Goal: Information Seeking & Learning: Find contact information

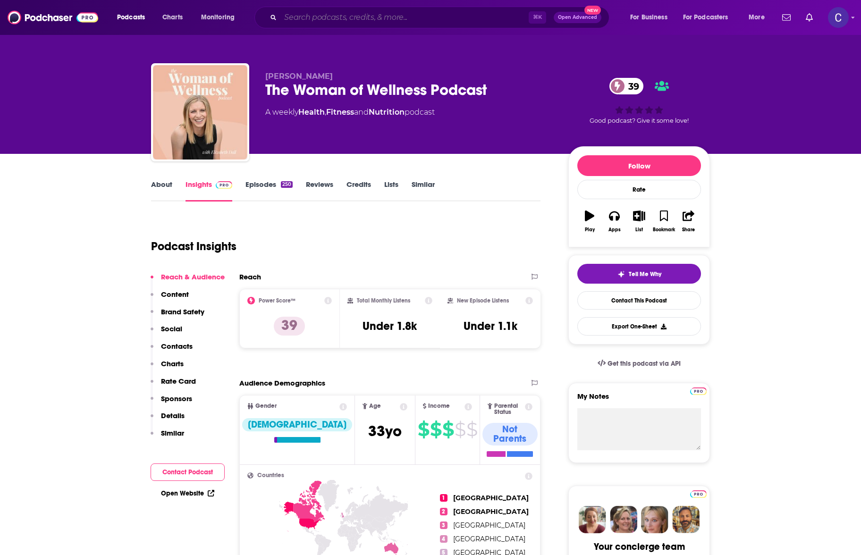
click at [360, 10] on input "Search podcasts, credits, & more..." at bounding box center [405, 17] width 248 height 15
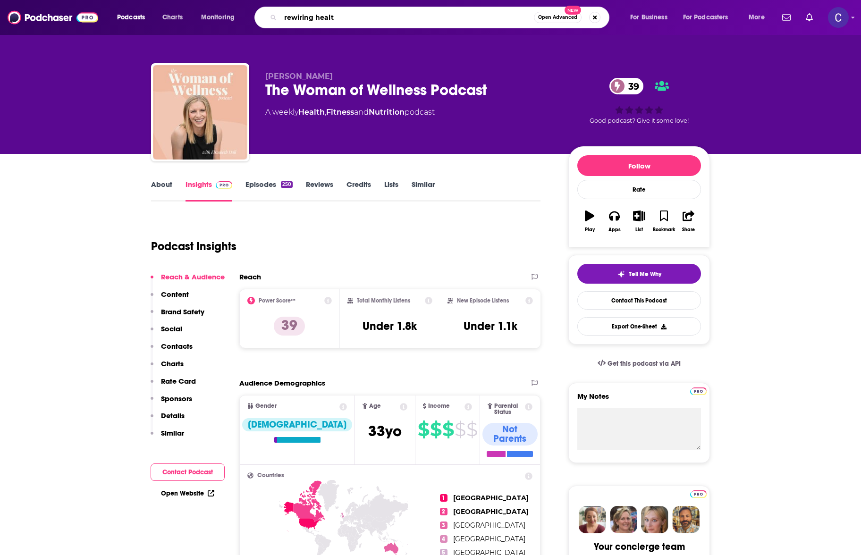
type input "rewiring health"
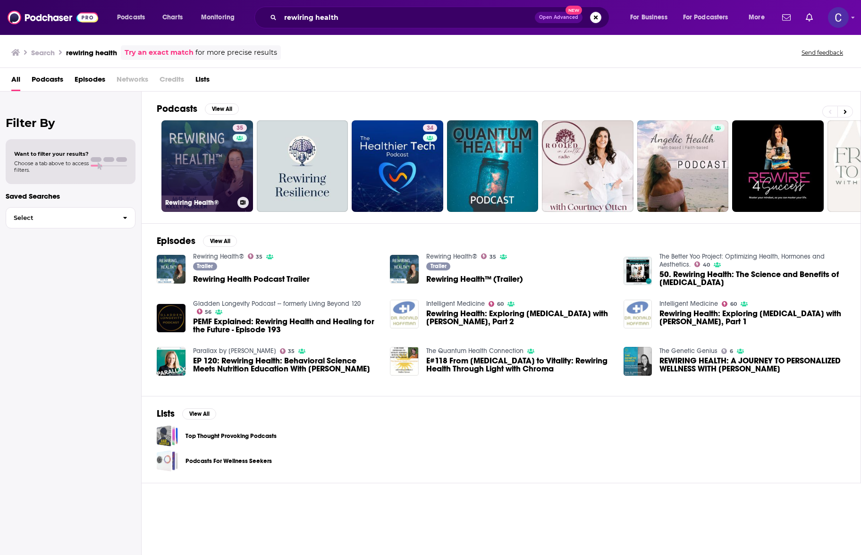
click at [192, 158] on link "35 Rewiring Health®" at bounding box center [208, 166] width 92 height 92
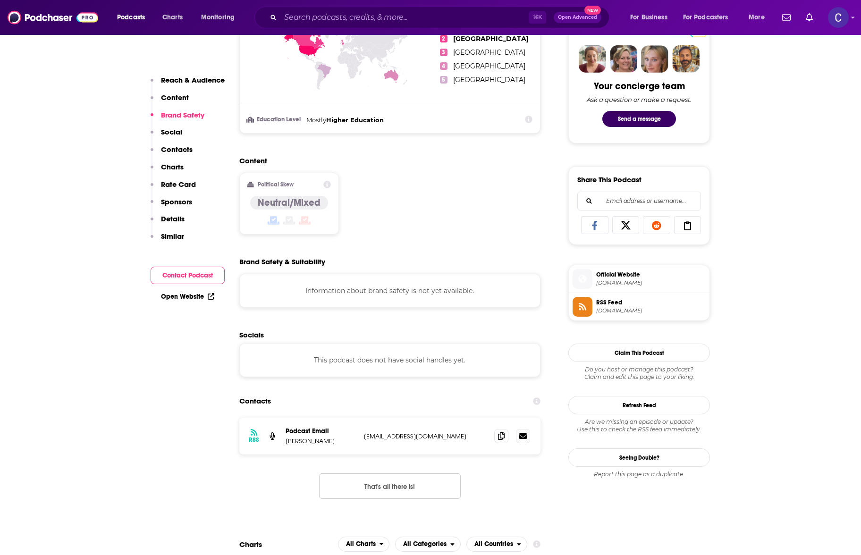
scroll to position [625, 0]
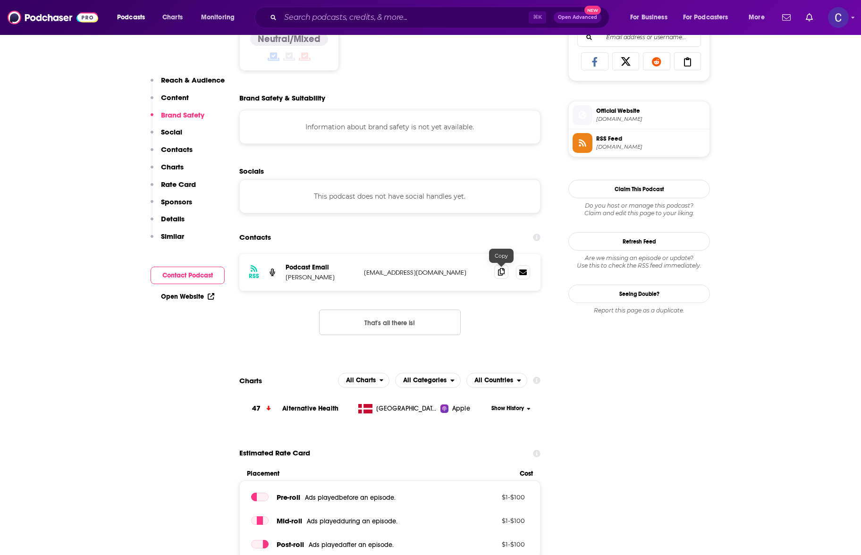
click at [506, 275] on span at bounding box center [501, 272] width 14 height 14
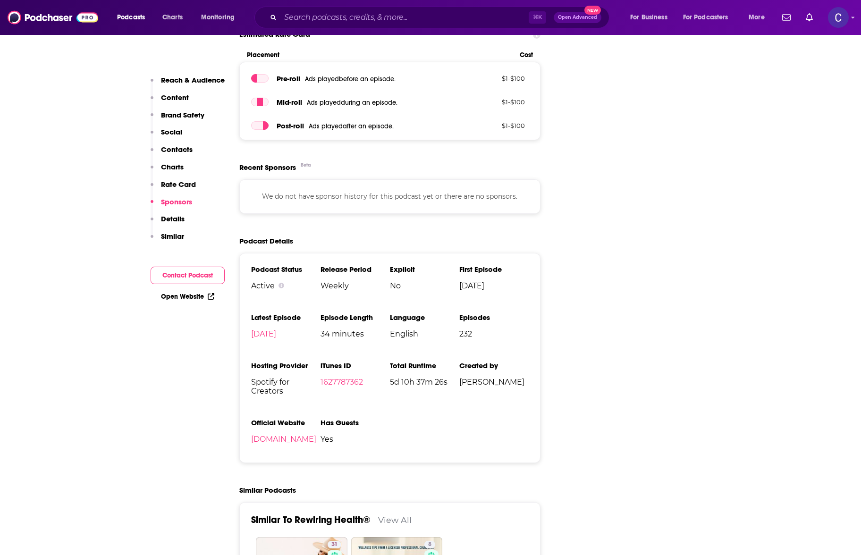
scroll to position [1071, 0]
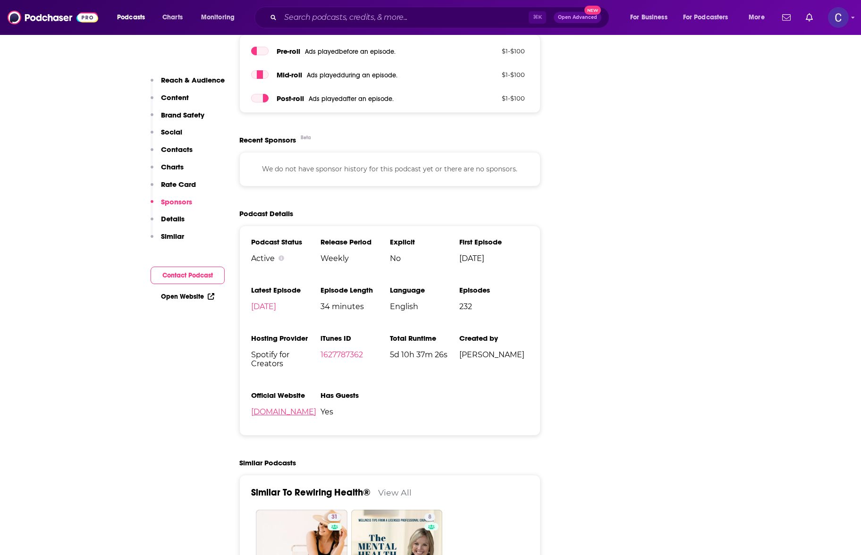
click at [312, 408] on link "drkellykessler.com" at bounding box center [283, 412] width 65 height 9
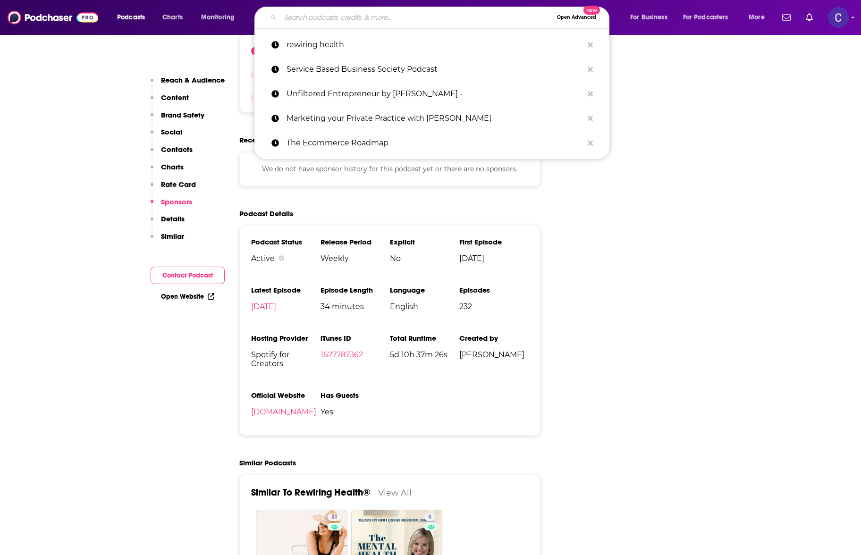
click at [416, 21] on input "Search podcasts, credits, & more..." at bounding box center [417, 17] width 272 height 15
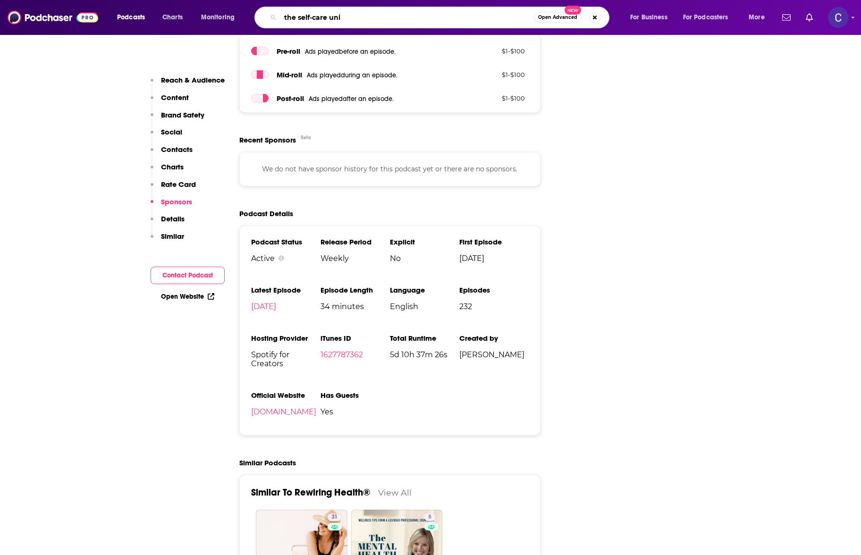
type input "the self-care unit"
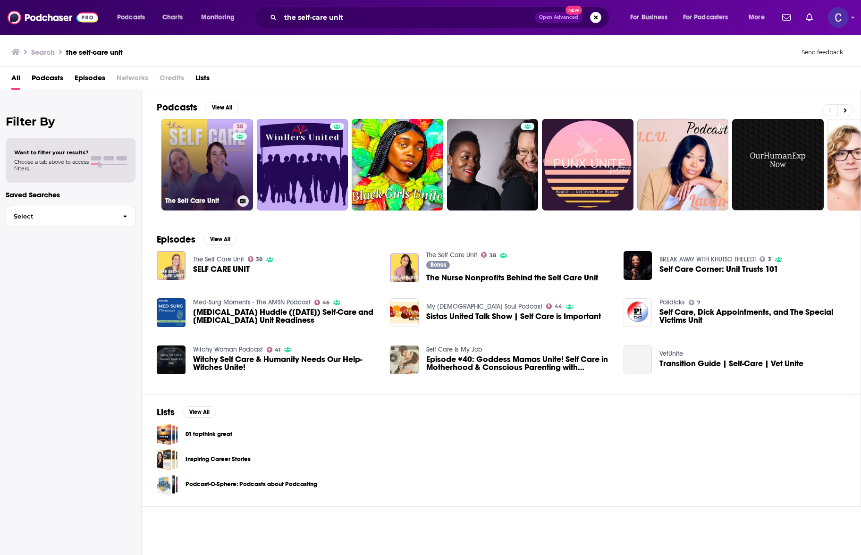
click at [238, 157] on div "38" at bounding box center [241, 159] width 17 height 73
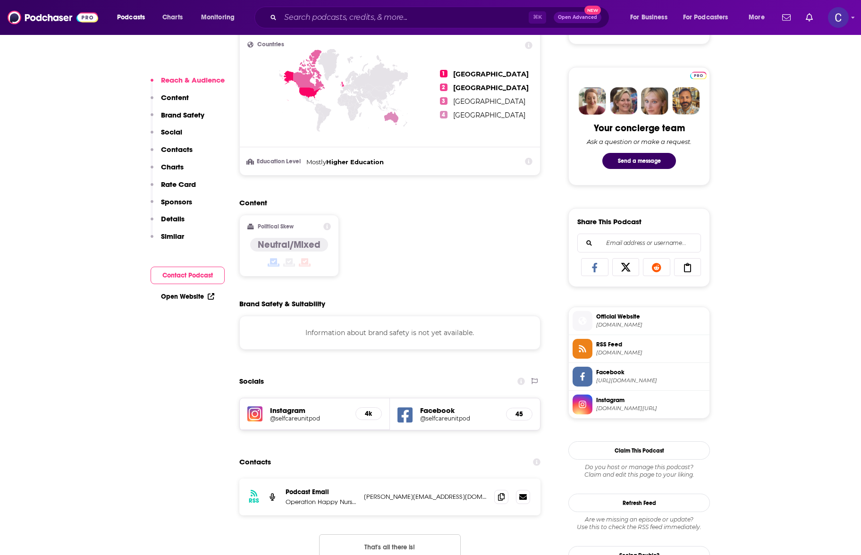
scroll to position [434, 0]
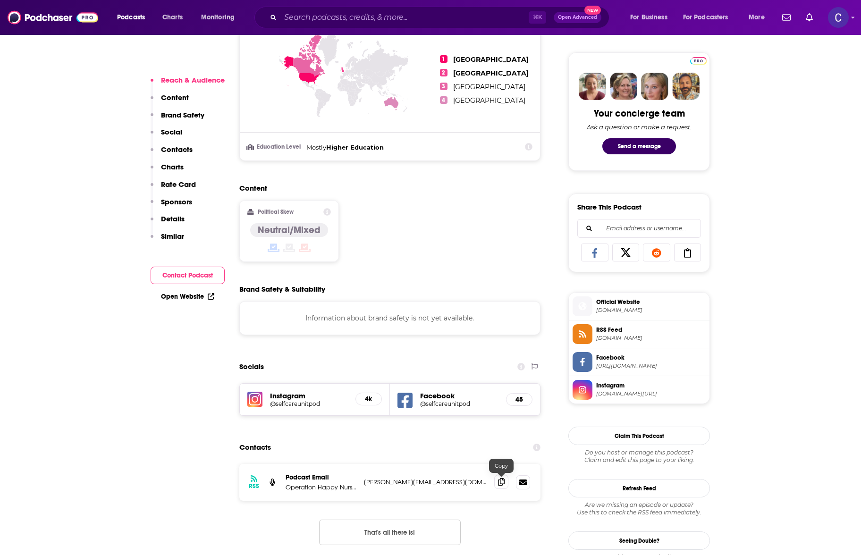
click at [497, 482] on span at bounding box center [501, 482] width 14 height 14
click at [391, 15] on input "Search podcasts, credits, & more..." at bounding box center [405, 17] width 248 height 15
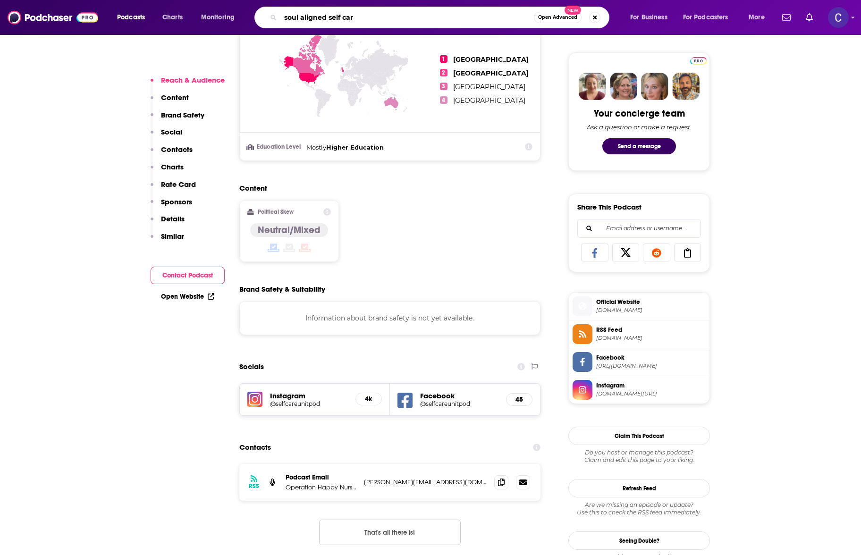
type input "soul aligned self care"
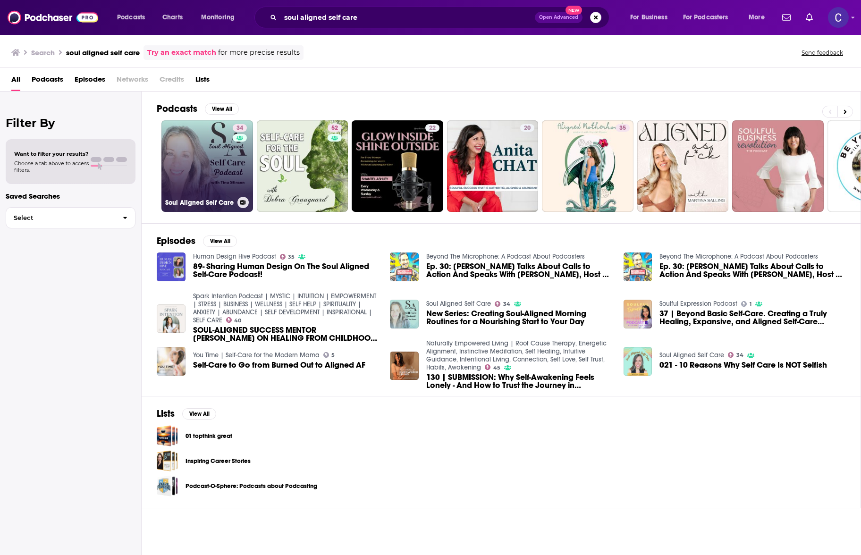
click at [218, 153] on link "34 Soul Aligned Self Care" at bounding box center [208, 166] width 92 height 92
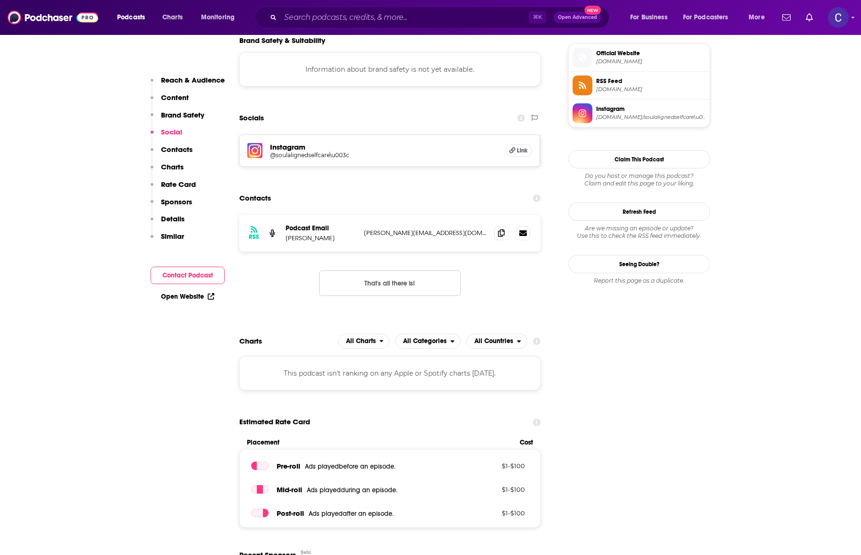
scroll to position [683, 0]
click at [290, 149] on h5 "Instagram" at bounding box center [384, 146] width 228 height 9
click at [267, 148] on div "Instagram @soulalignedselfcare\u003c Link" at bounding box center [390, 149] width 300 height 31
click at [255, 149] on img at bounding box center [254, 149] width 15 height 15
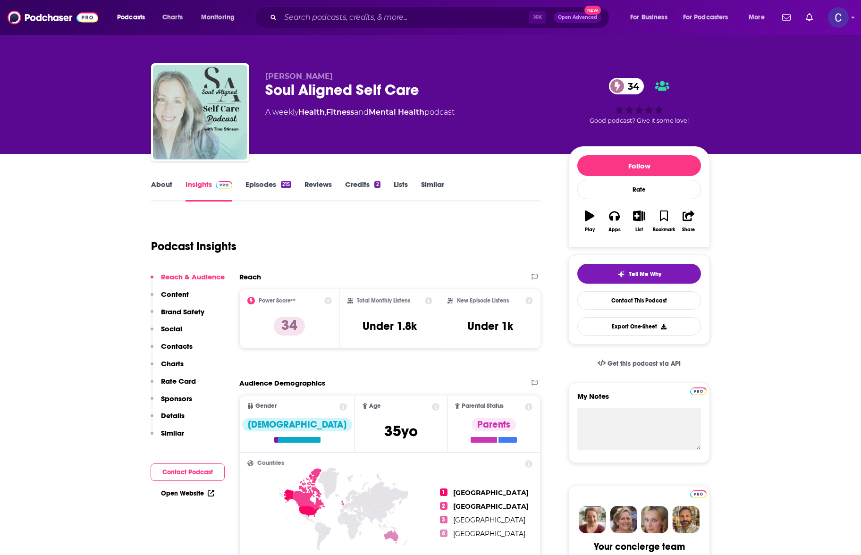
click at [157, 179] on div "About Insights Episodes 215 Reviews Credits 2 Lists Similar" at bounding box center [346, 190] width 390 height 23
click at [155, 186] on link "About" at bounding box center [161, 191] width 21 height 22
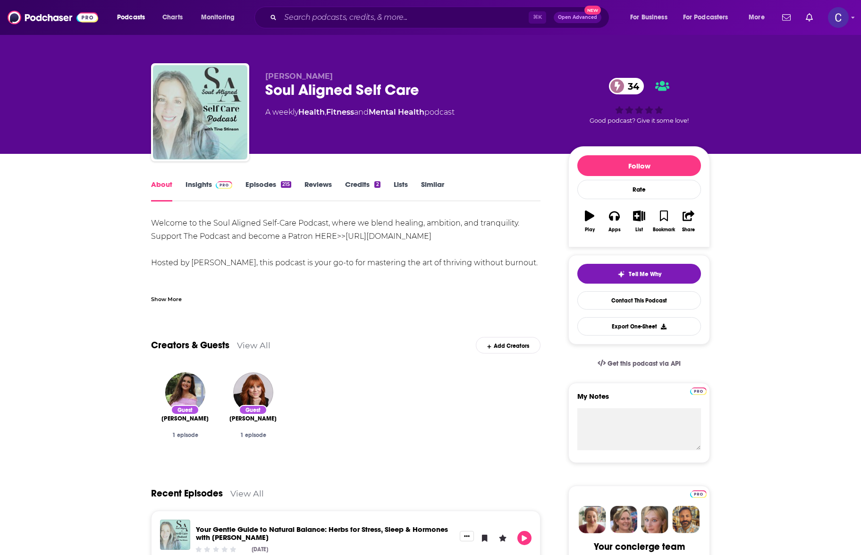
click at [203, 188] on link "Insights" at bounding box center [209, 191] width 47 height 22
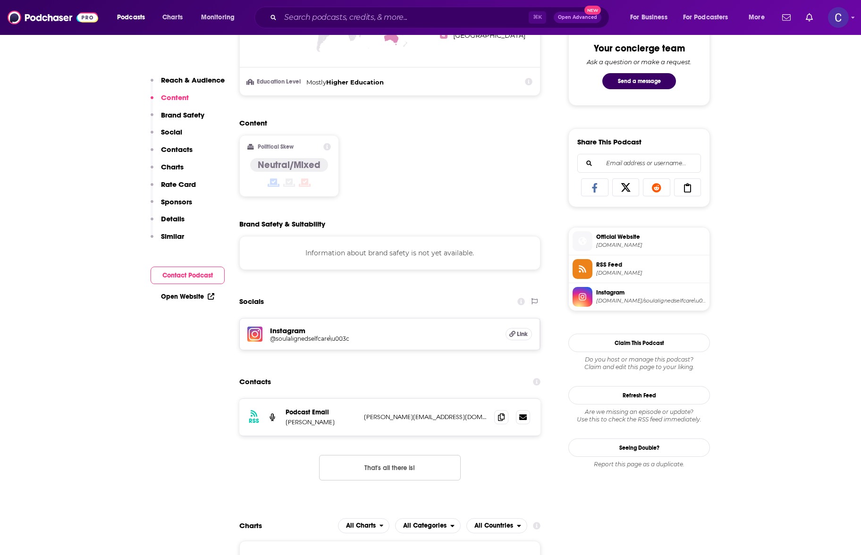
scroll to position [514, 0]
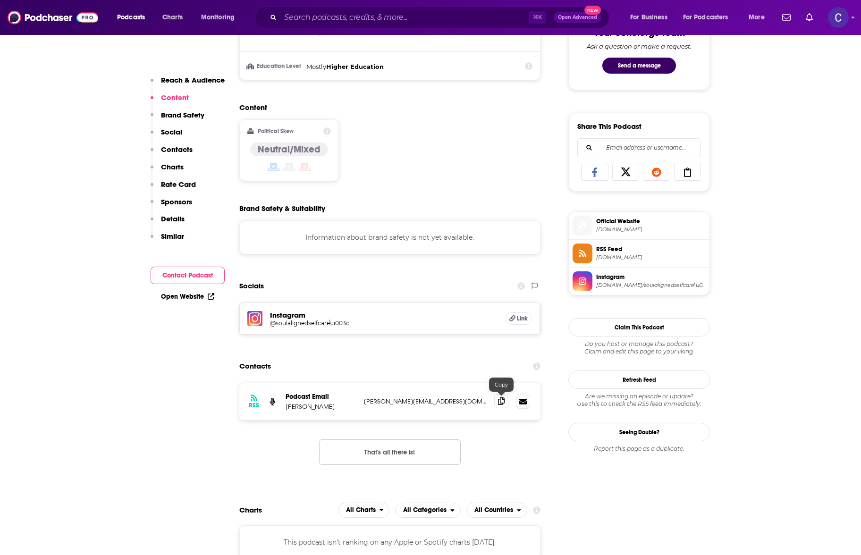
click at [501, 403] on icon at bounding box center [501, 402] width 7 height 8
click at [423, 22] on input "Search podcasts, credits, & more..." at bounding box center [405, 17] width 248 height 15
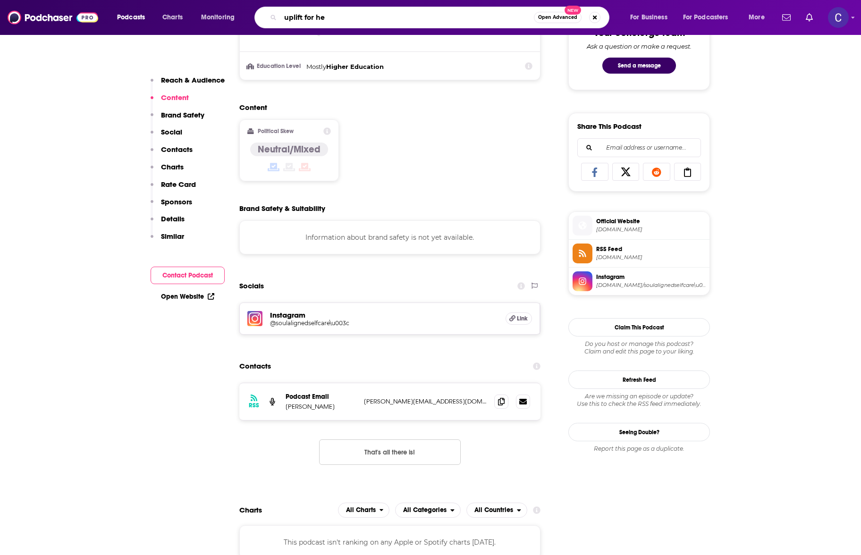
type input "uplift for her"
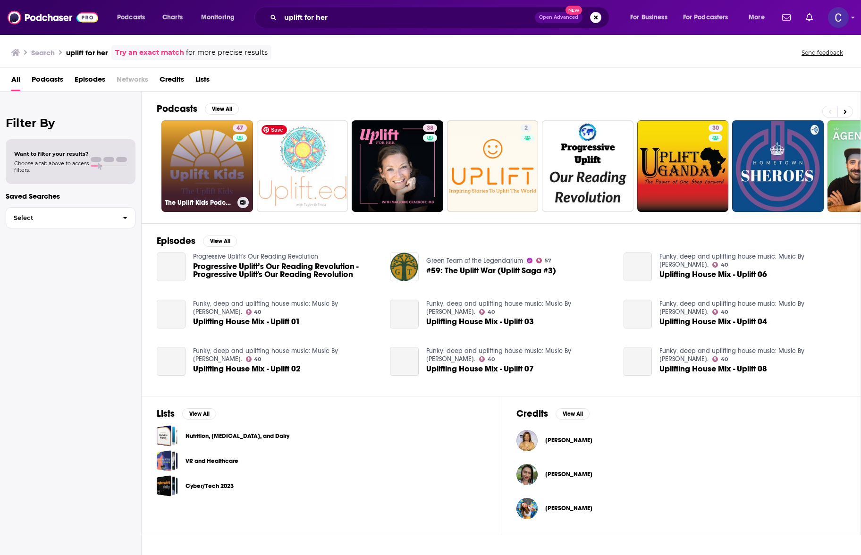
click at [219, 156] on link "47 The Uplift Kids Podcast" at bounding box center [208, 166] width 92 height 92
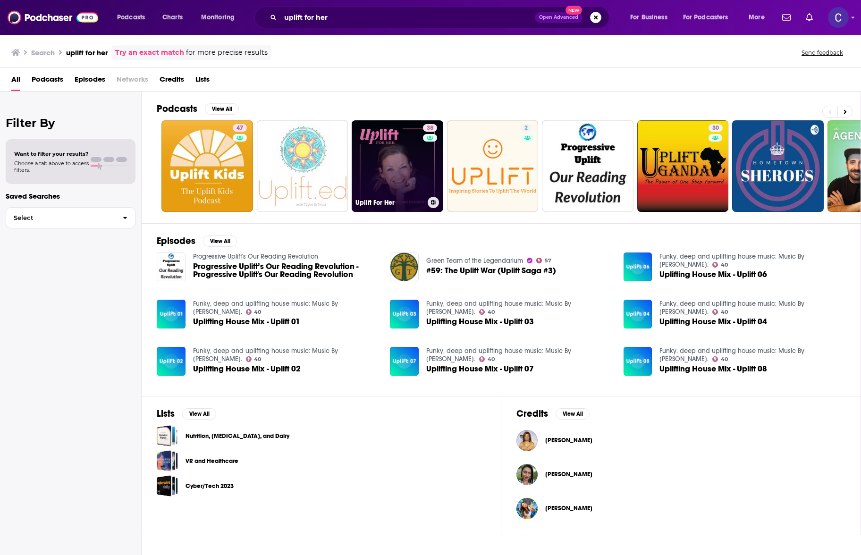
click at [381, 163] on link "38 Uplift For Her" at bounding box center [398, 166] width 92 height 92
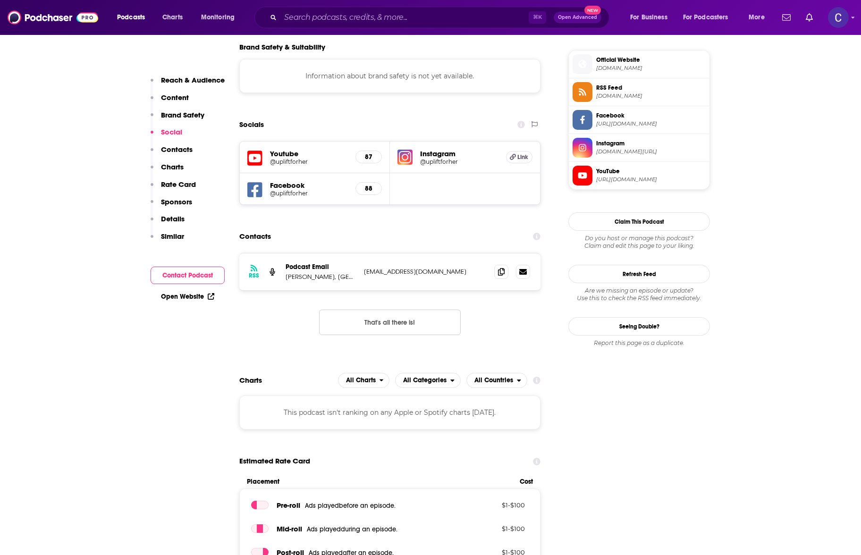
scroll to position [705, 0]
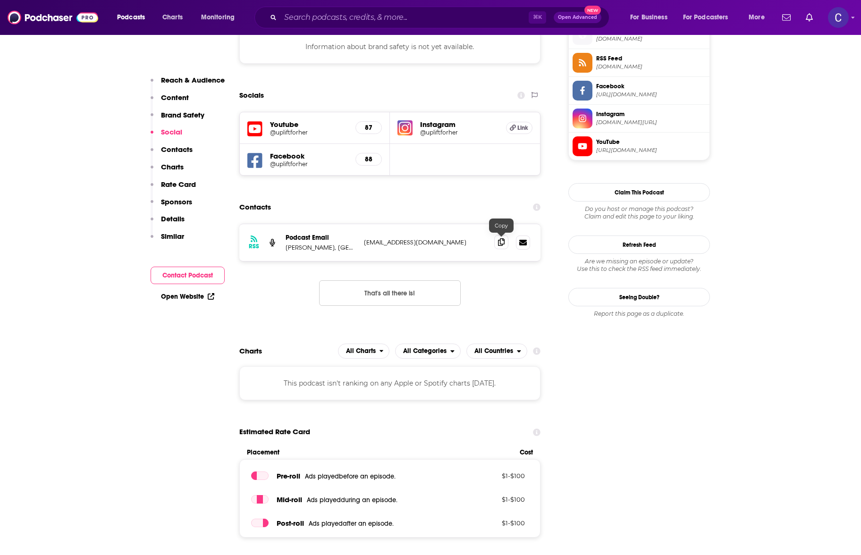
click at [496, 239] on span at bounding box center [501, 242] width 14 height 14
click at [431, 132] on h5 "@upliftforher" at bounding box center [459, 132] width 78 height 7
click at [337, 23] on input "Search podcasts, credits, & more..." at bounding box center [405, 17] width 248 height 15
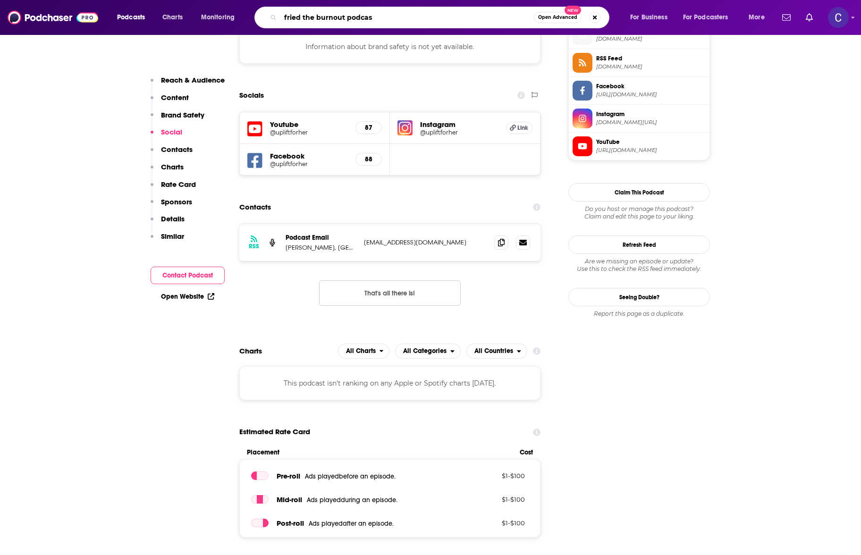
type input "fried the burnout podcast"
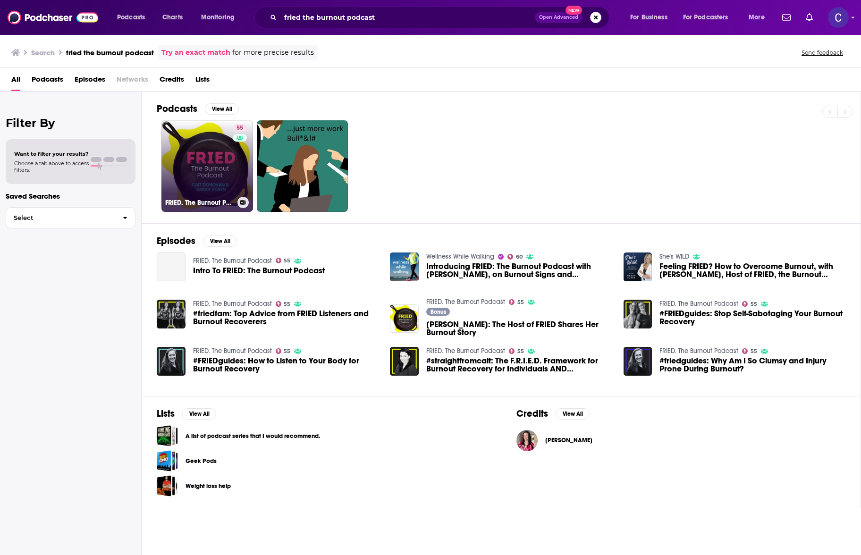
click at [231, 143] on link "55 FRIED. The Burnout Podcast" at bounding box center [208, 166] width 92 height 92
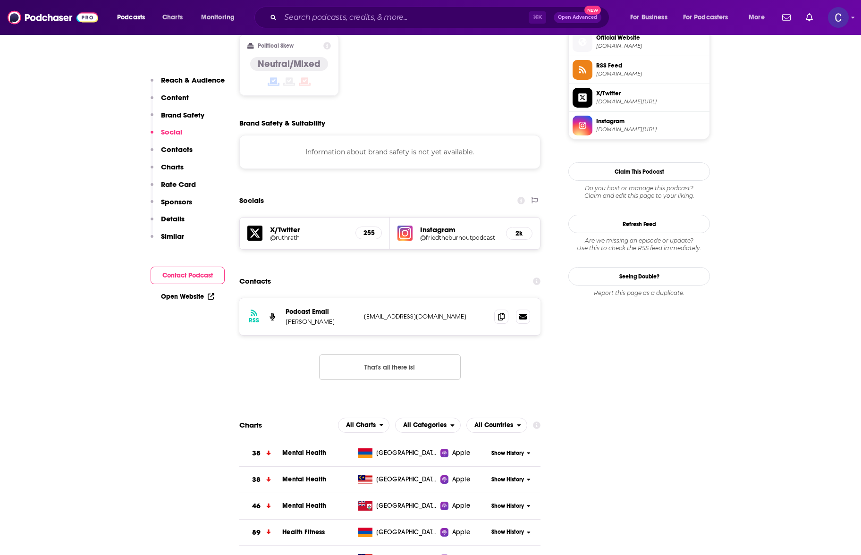
scroll to position [780, 0]
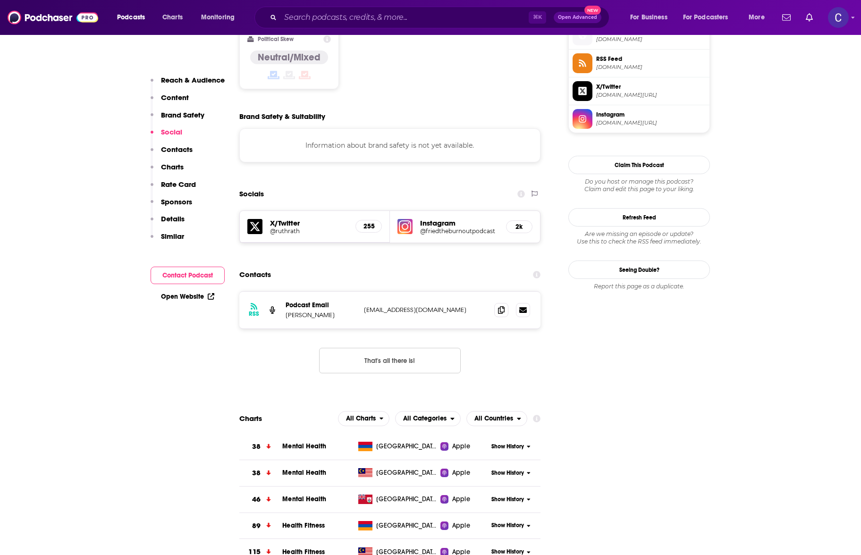
click at [410, 219] on img at bounding box center [405, 226] width 15 height 15
click at [495, 303] on span at bounding box center [501, 310] width 14 height 14
click at [349, 17] on input "Search podcasts, credits, & more..." at bounding box center [405, 17] width 248 height 15
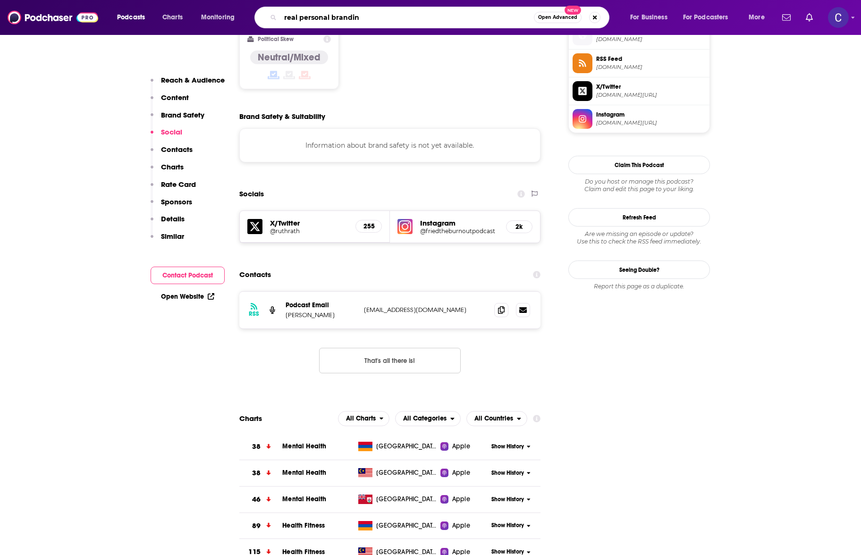
type input "real personal branding"
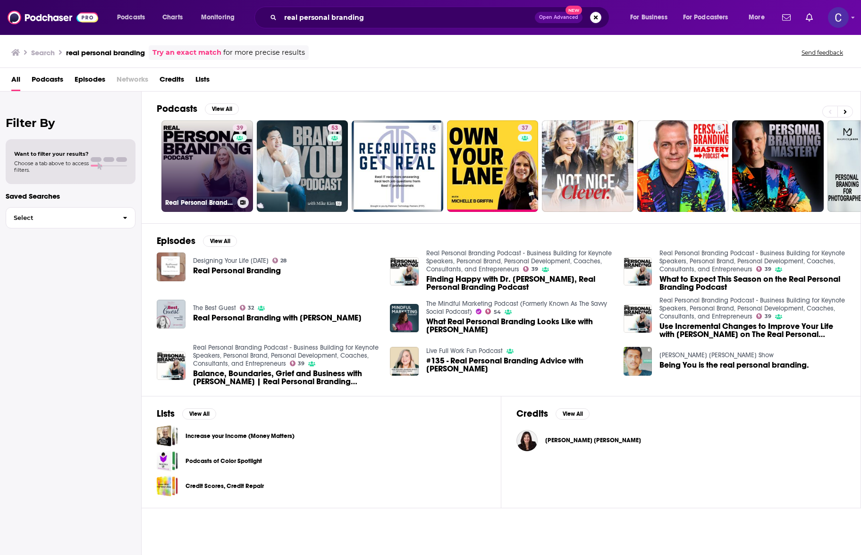
click at [214, 153] on link "39 Real Personal Branding Podcast - Business Building for Keynote Speakers, Per…" at bounding box center [208, 166] width 92 height 92
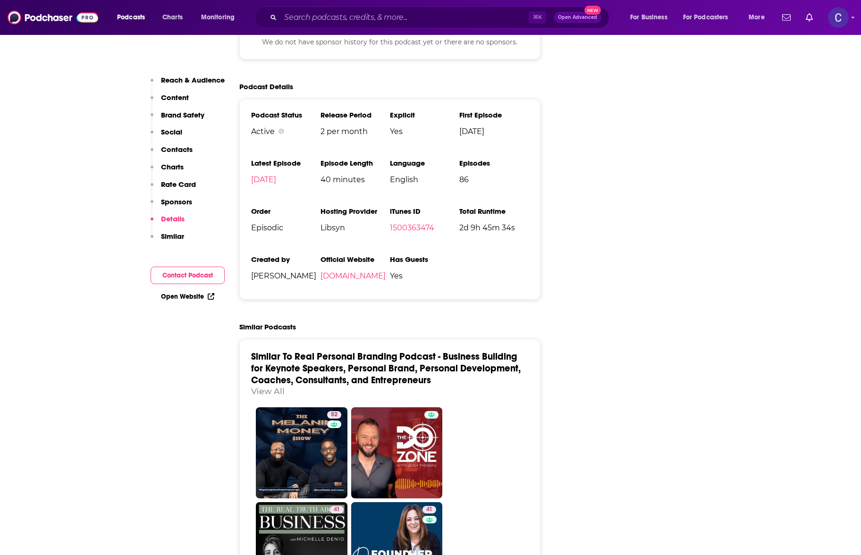
scroll to position [1333, 0]
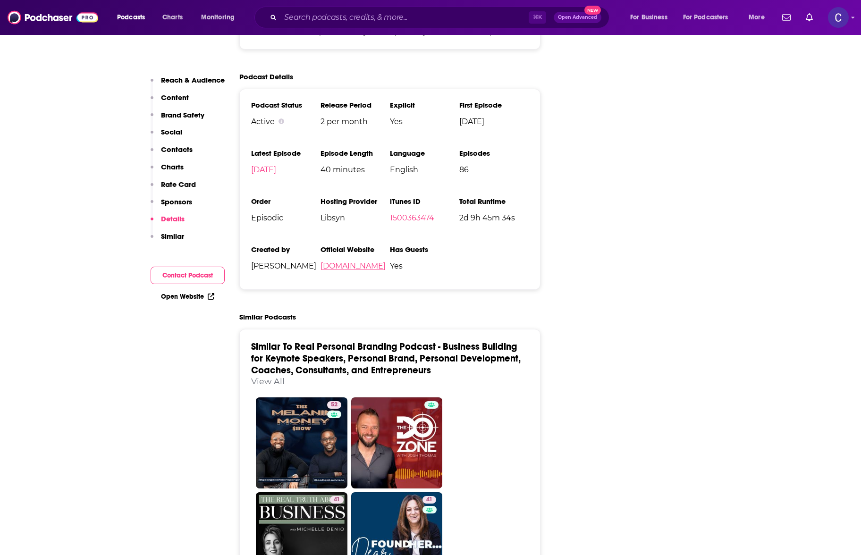
click at [349, 270] on link "[DOMAIN_NAME]" at bounding box center [353, 266] width 65 height 9
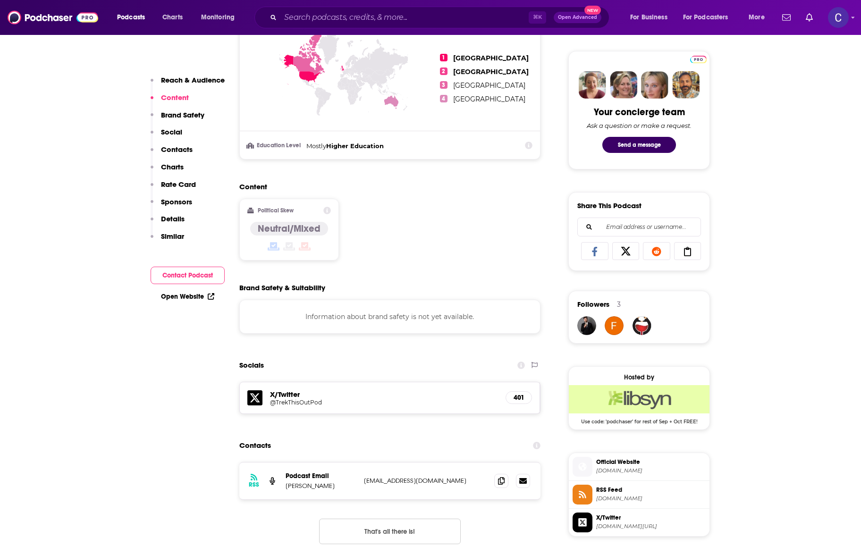
scroll to position [477, 0]
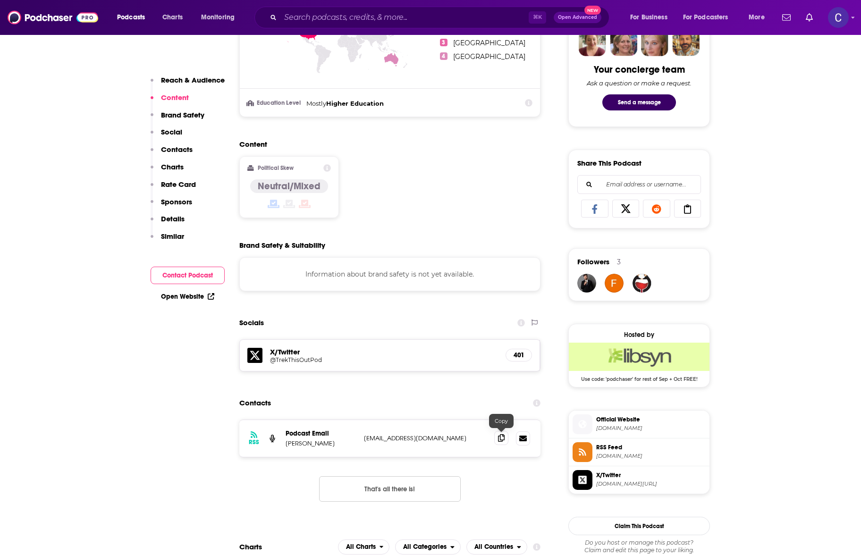
click at [504, 435] on icon at bounding box center [501, 438] width 7 height 8
click at [337, 26] on div "⌘ K Open Advanced New" at bounding box center [432, 18] width 355 height 22
click at [332, 18] on input "Search podcasts, credits, & more..." at bounding box center [405, 17] width 248 height 15
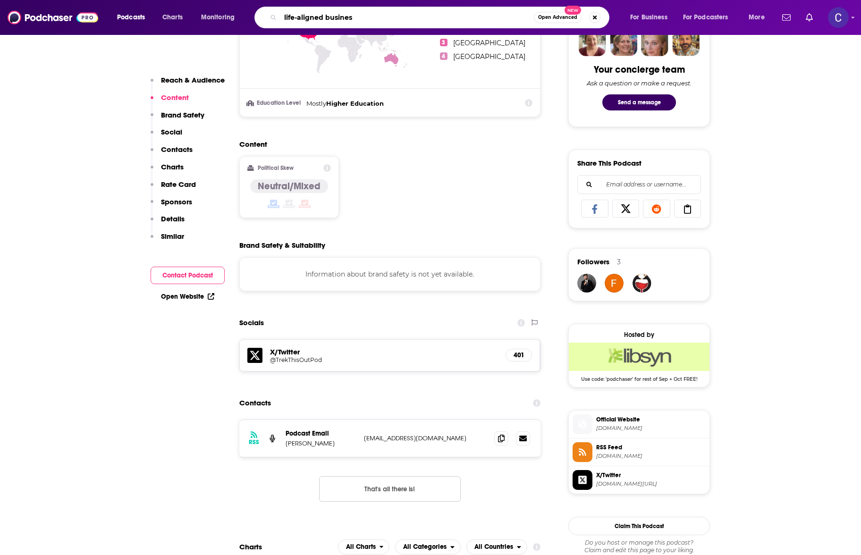
type input "life-aligned business"
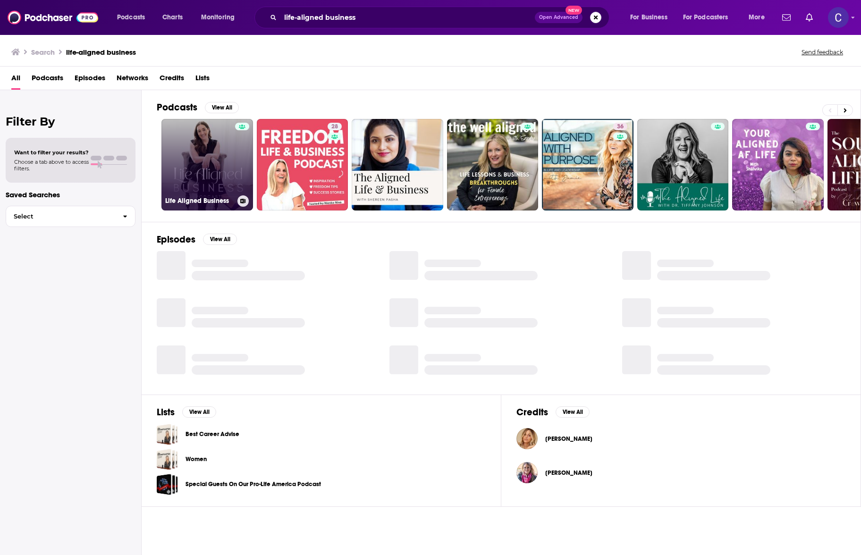
click at [226, 152] on link "Life Aligned Business" at bounding box center [208, 165] width 92 height 92
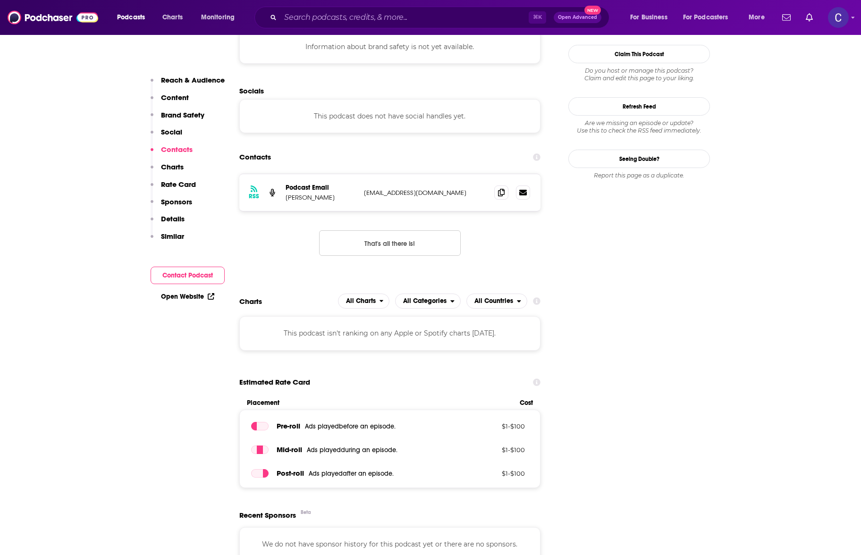
scroll to position [836, 0]
click at [503, 187] on icon at bounding box center [501, 191] width 7 height 8
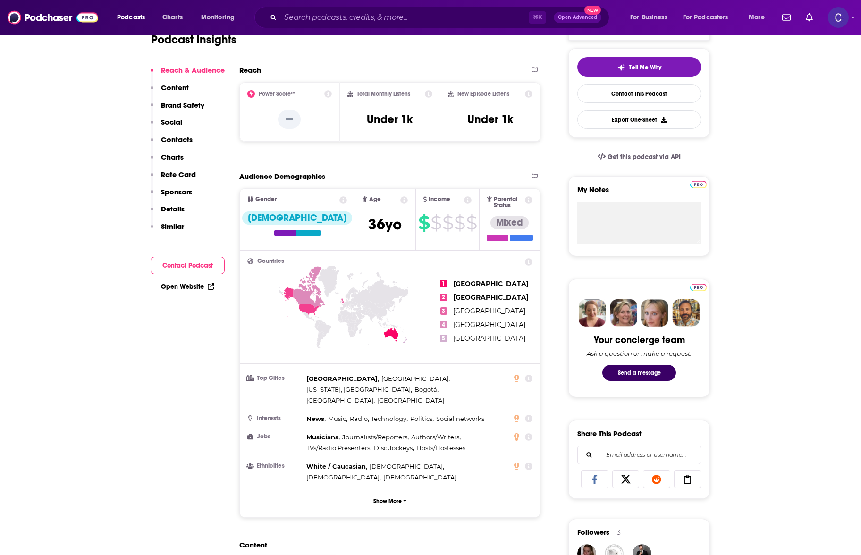
scroll to position [0, 0]
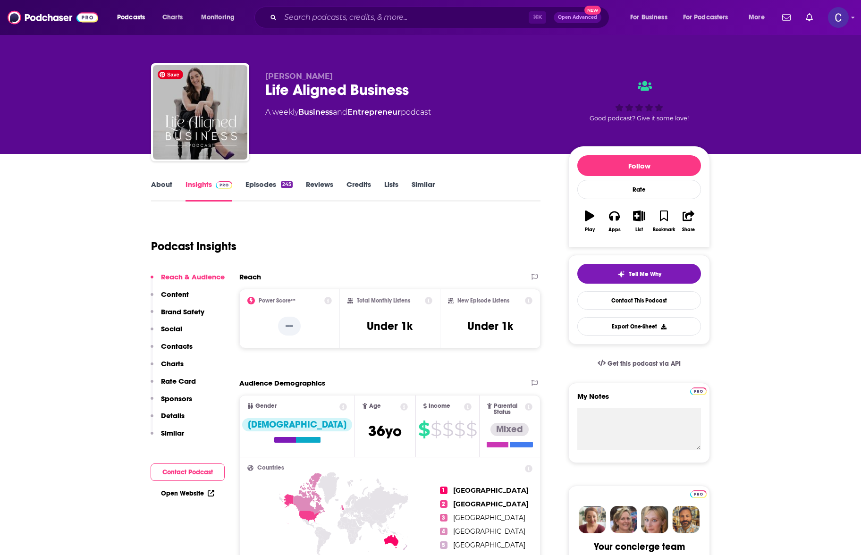
click at [158, 186] on link "About" at bounding box center [161, 191] width 21 height 22
